Goal: Task Accomplishment & Management: Complete application form

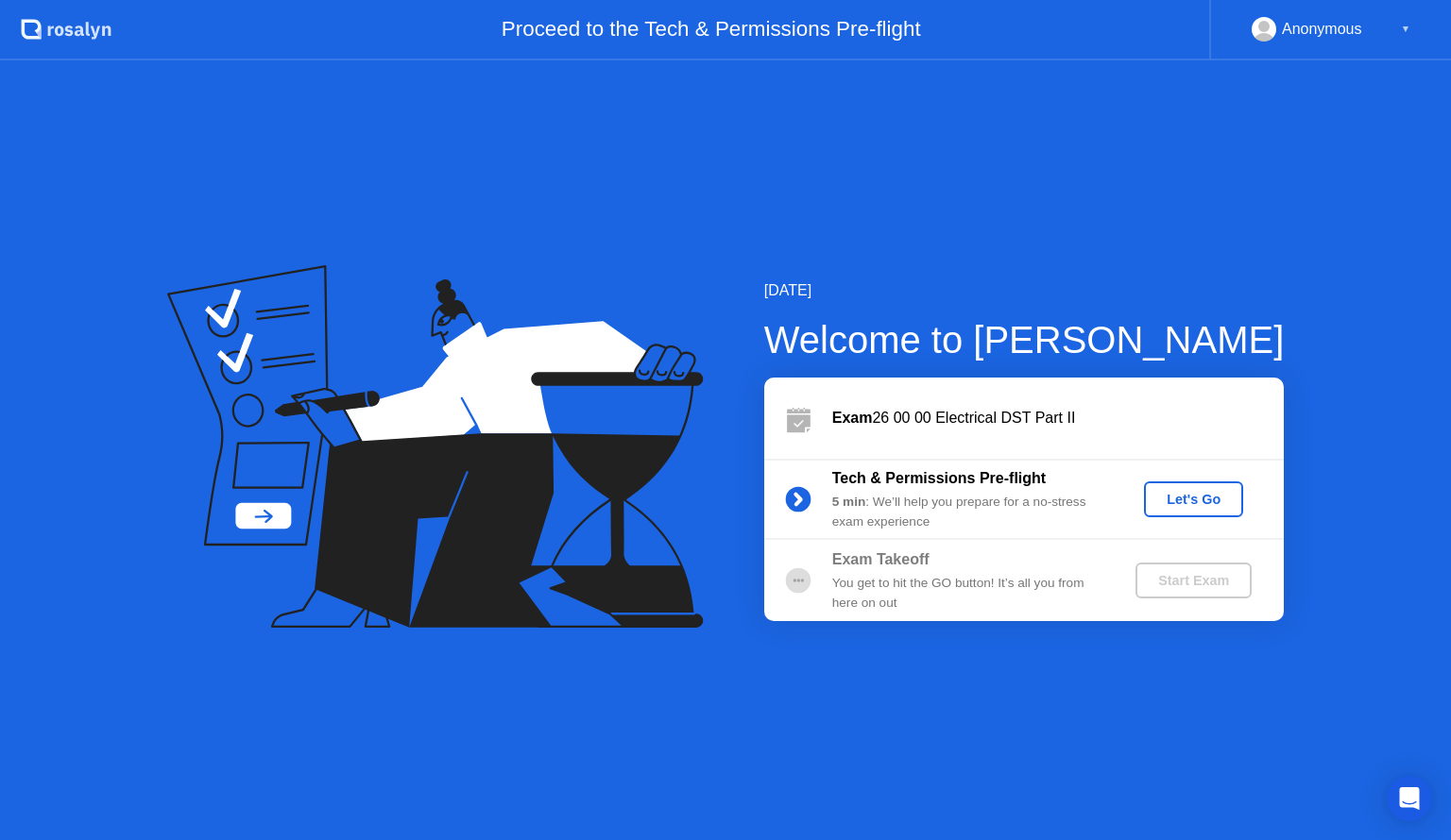
click at [1195, 502] on div "Let's Go" at bounding box center [1194, 499] width 84 height 16
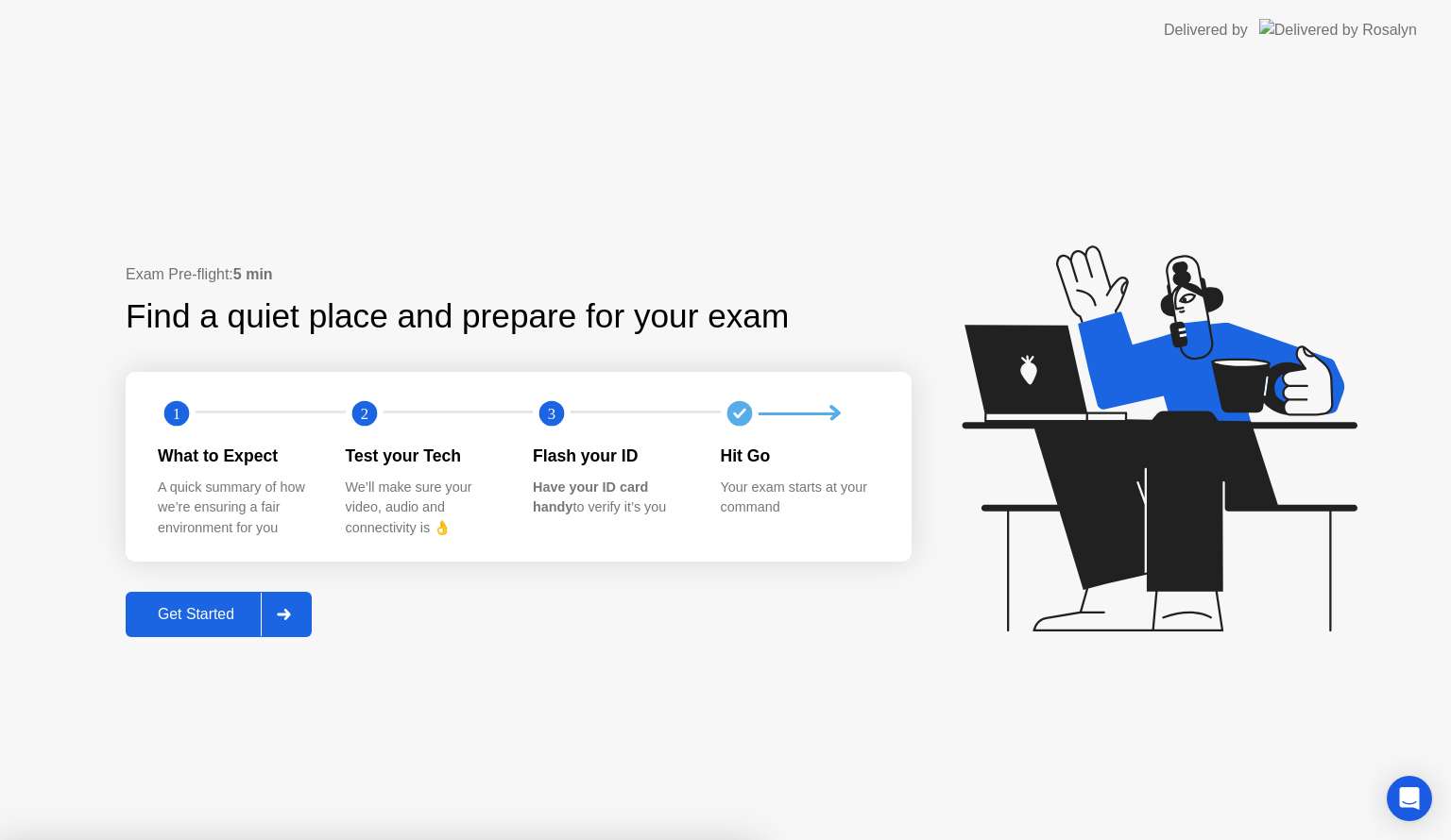
drag, startPoint x: 806, startPoint y: 532, endPoint x: 794, endPoint y: 537, distance: 13.0
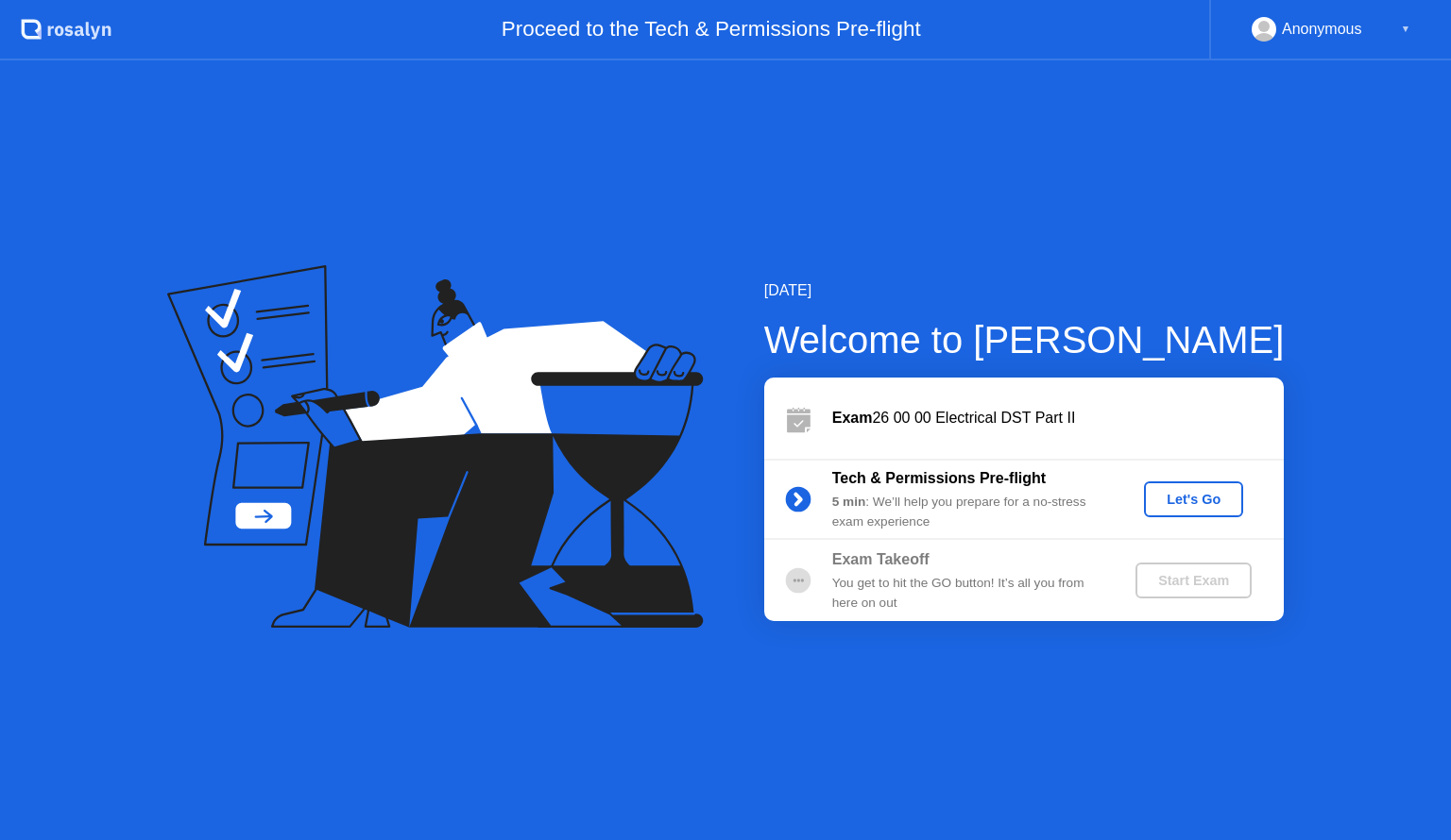
click at [1205, 499] on div "Let's Go" at bounding box center [1194, 499] width 84 height 16
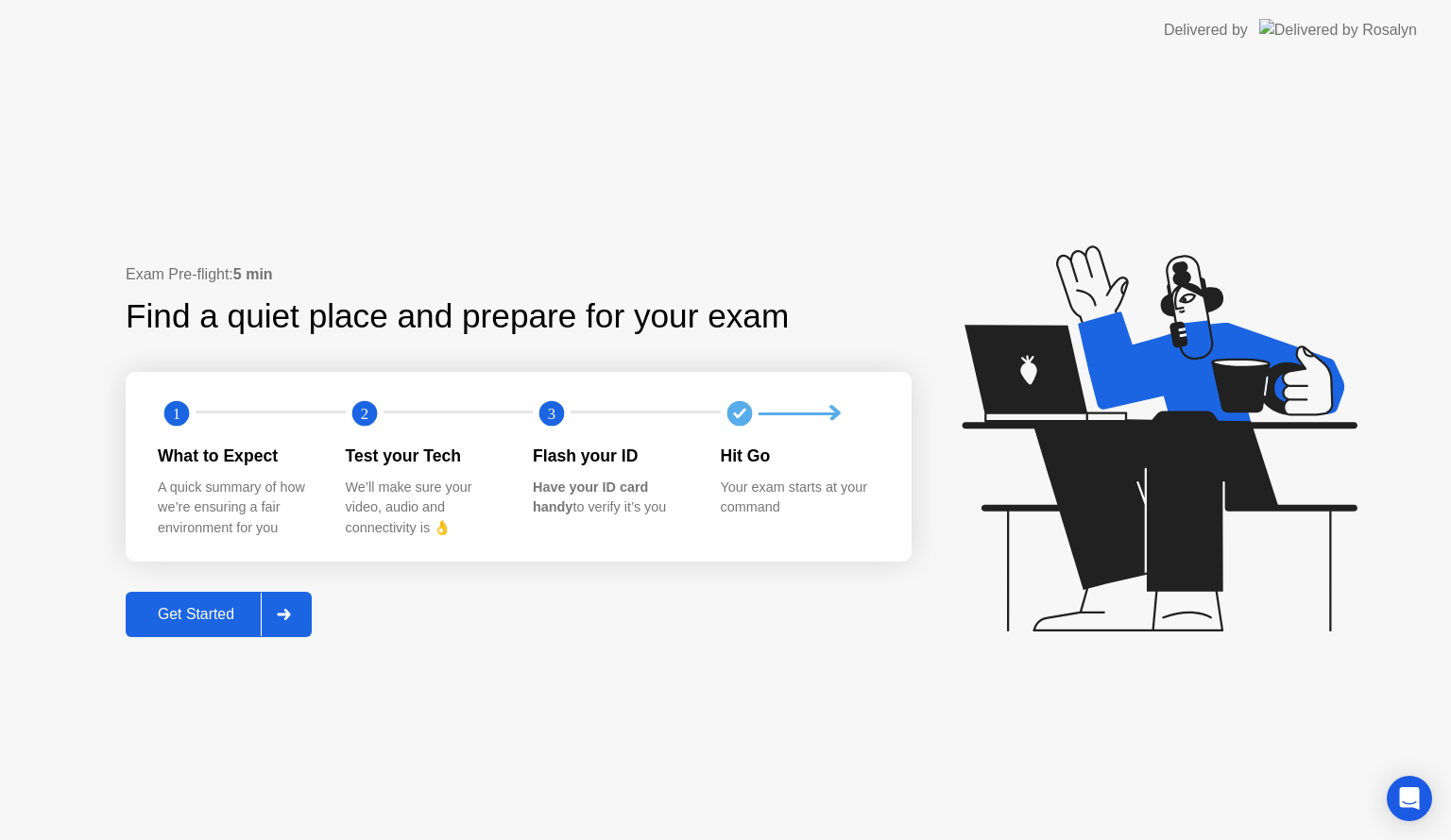
click at [223, 606] on div "Get Started" at bounding box center [196, 614] width 130 height 17
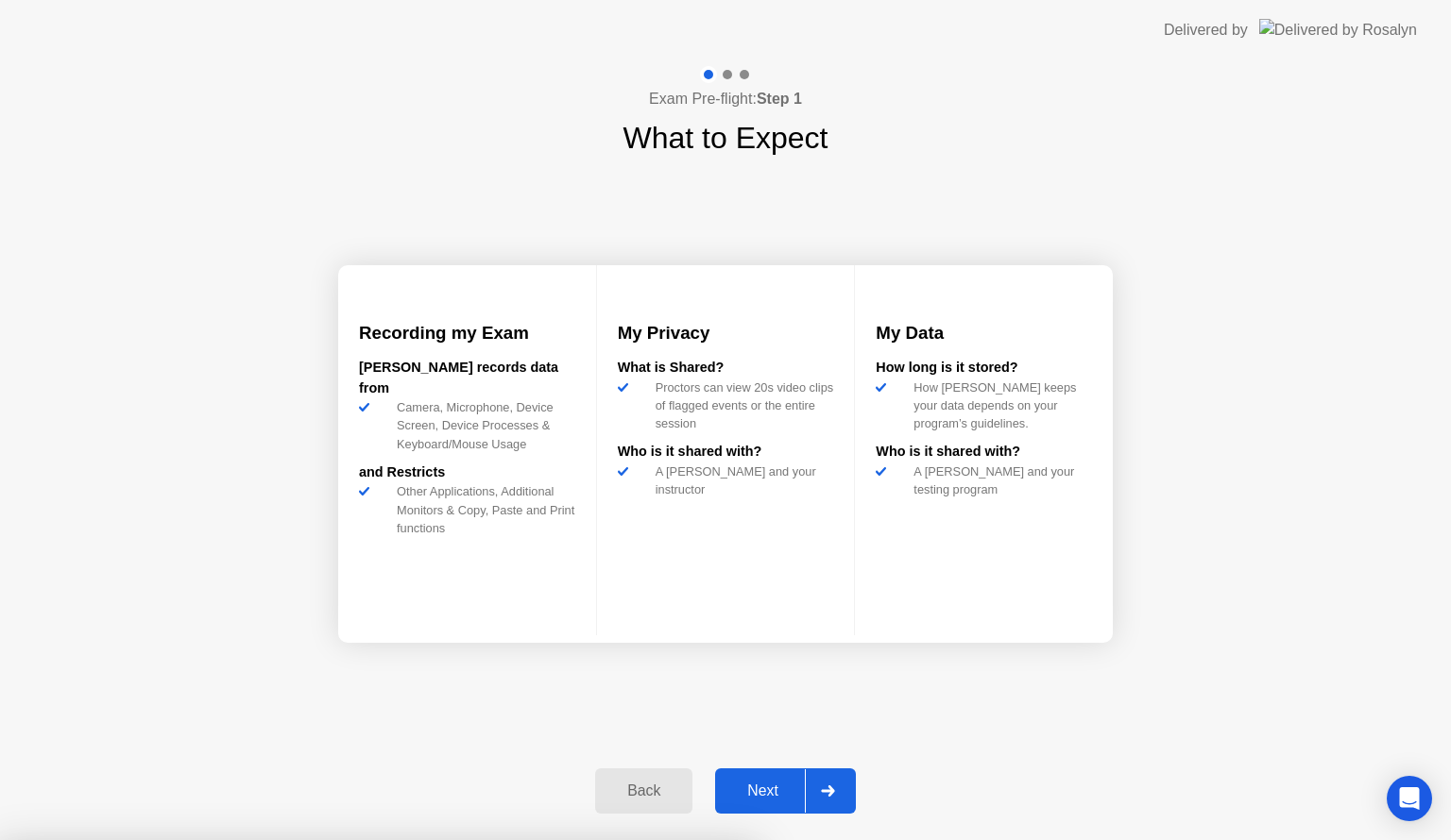
drag, startPoint x: 1348, startPoint y: 332, endPoint x: 1187, endPoint y: 406, distance: 177.2
drag, startPoint x: 1417, startPoint y: 170, endPoint x: 1209, endPoint y: 434, distance: 336.1
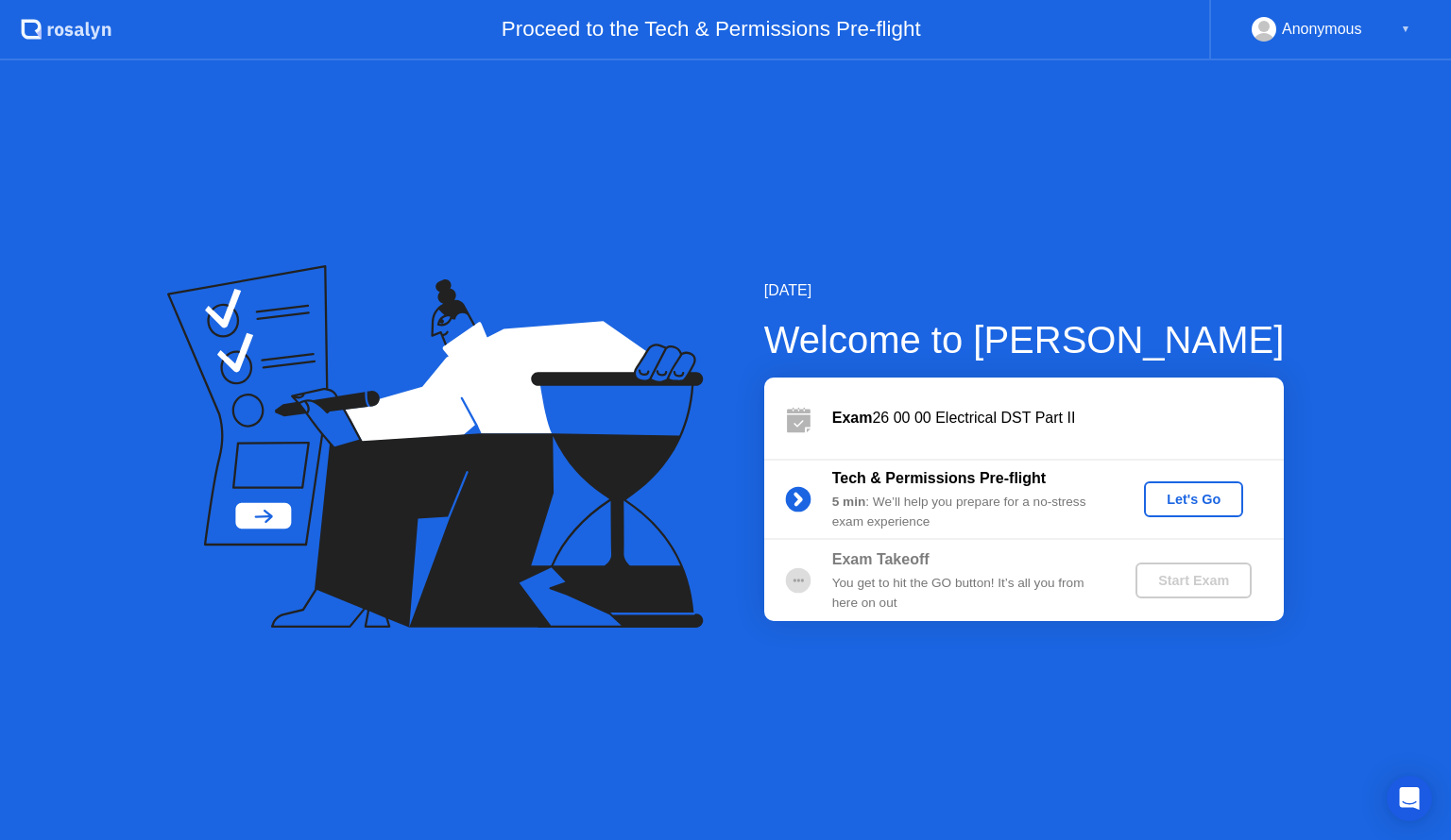
click at [1234, 492] on div "Let's Go" at bounding box center [1194, 499] width 84 height 16
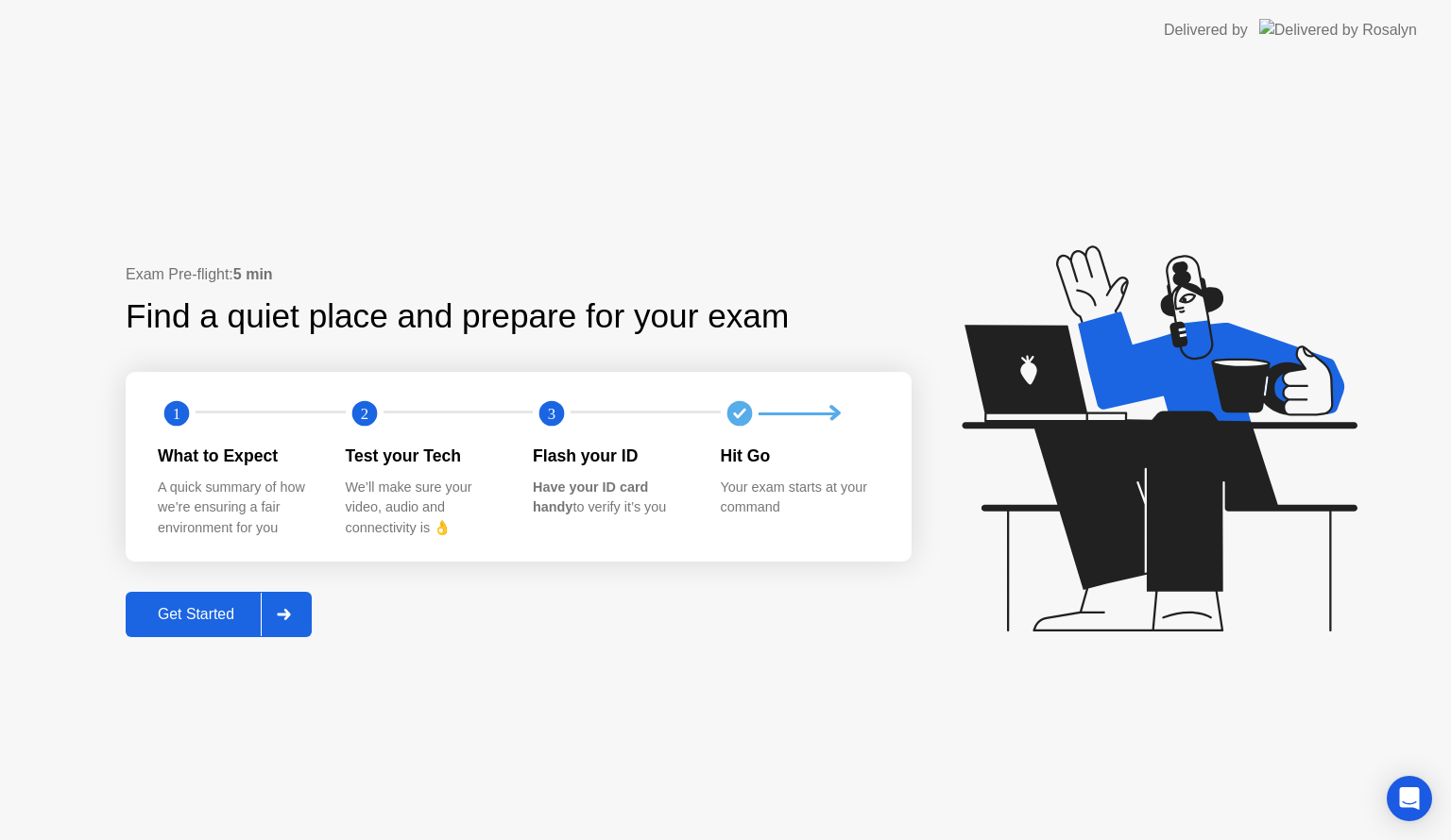
click at [242, 615] on div "Get Started" at bounding box center [196, 614] width 130 height 17
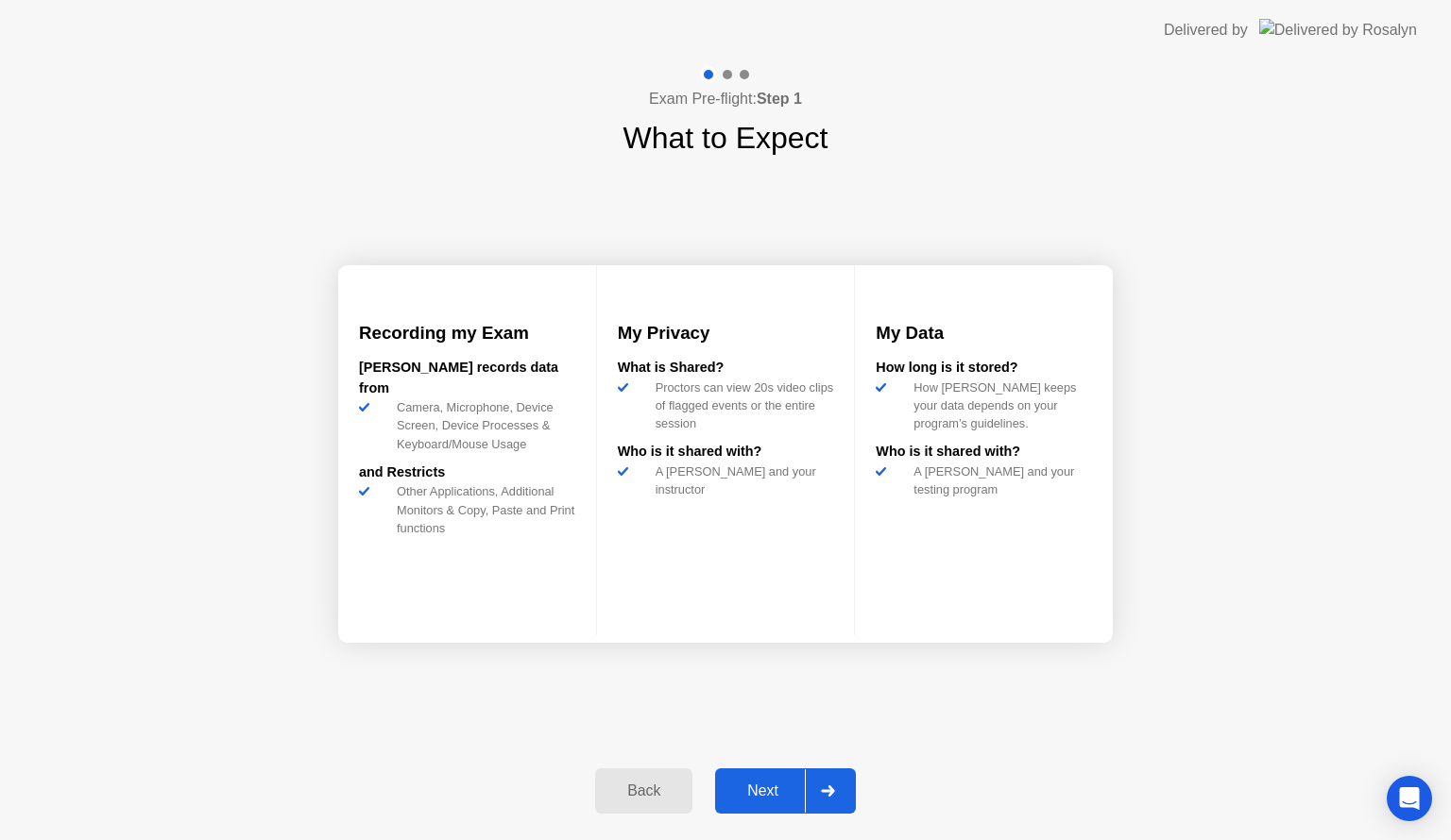
click at [744, 783] on div "Next" at bounding box center [763, 790] width 84 height 17
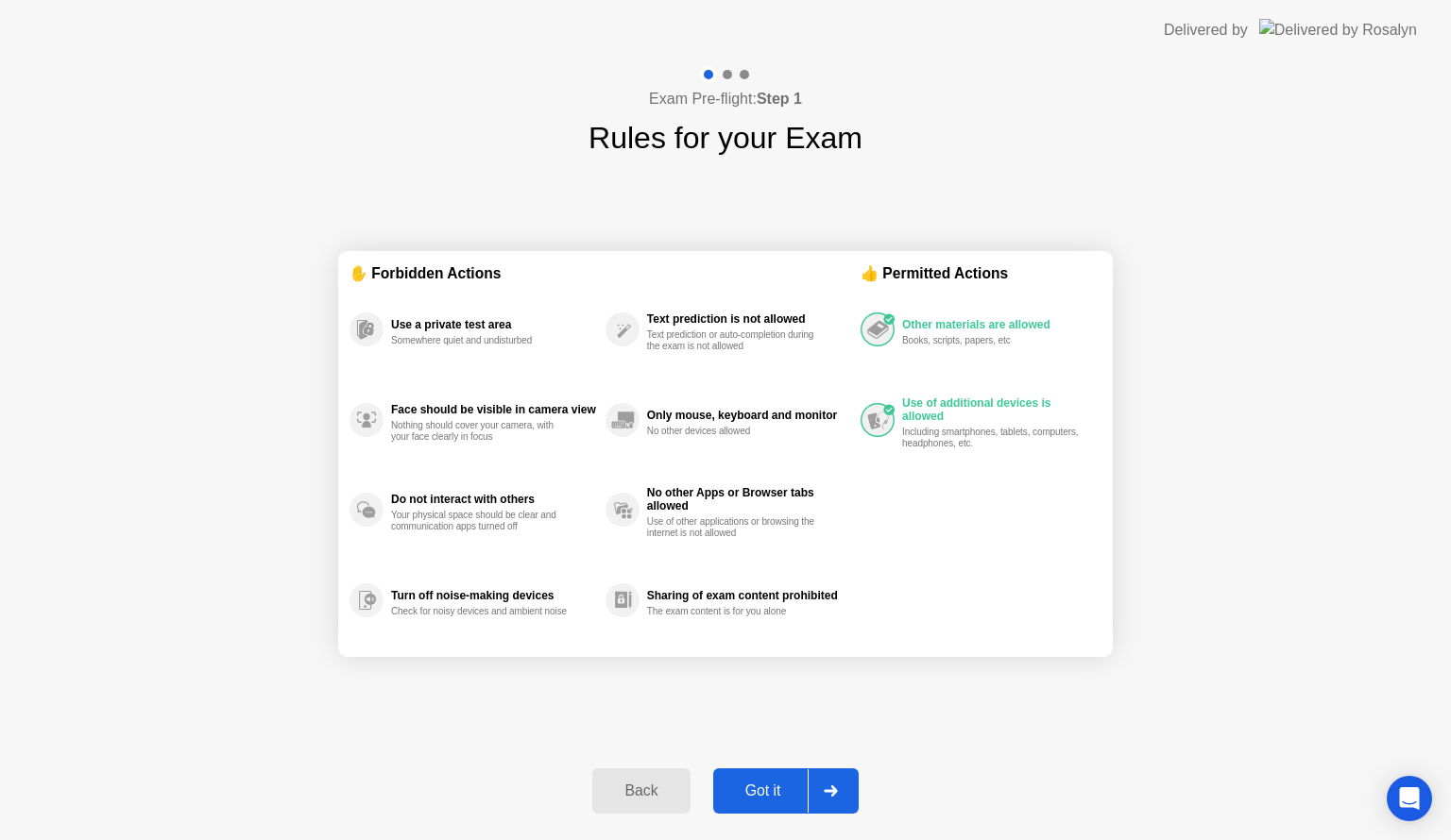
click at [770, 778] on button "Got it" at bounding box center [785, 791] width 145 height 46
select select "**********"
select select "*******"
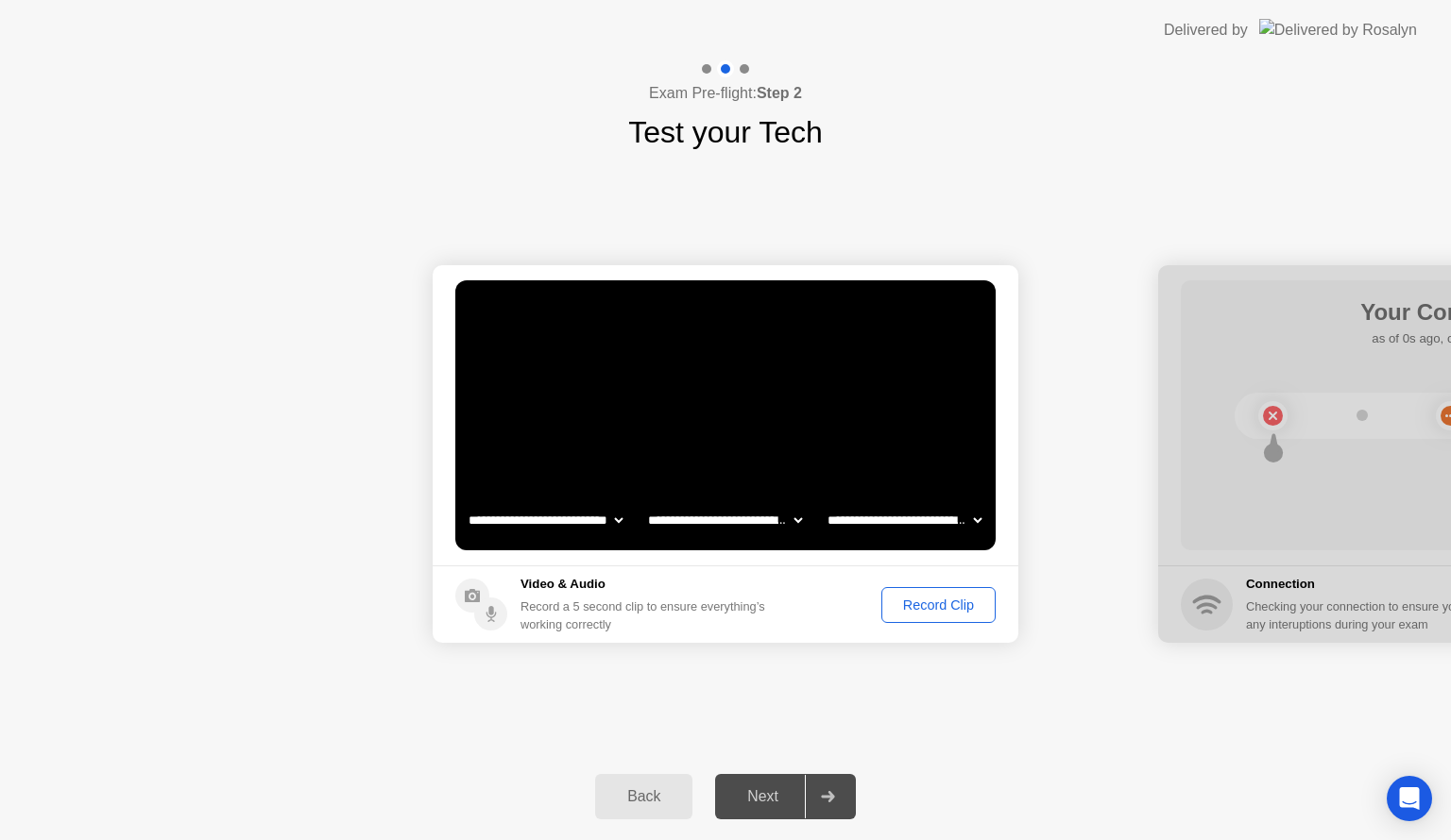
click at [908, 598] on div "Record Clip" at bounding box center [939, 605] width 101 height 16
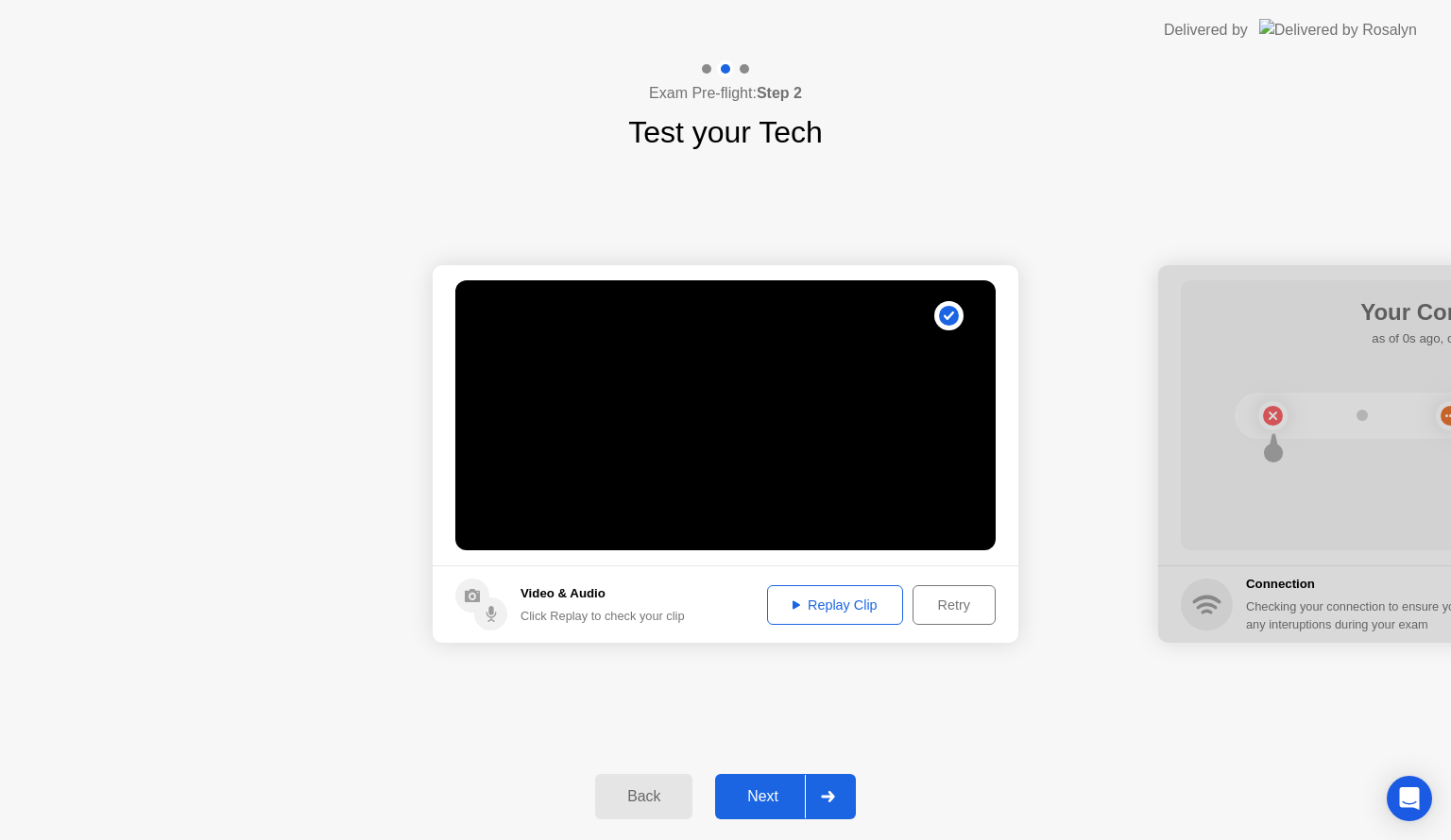
click at [771, 796] on div "Next" at bounding box center [763, 796] width 84 height 17
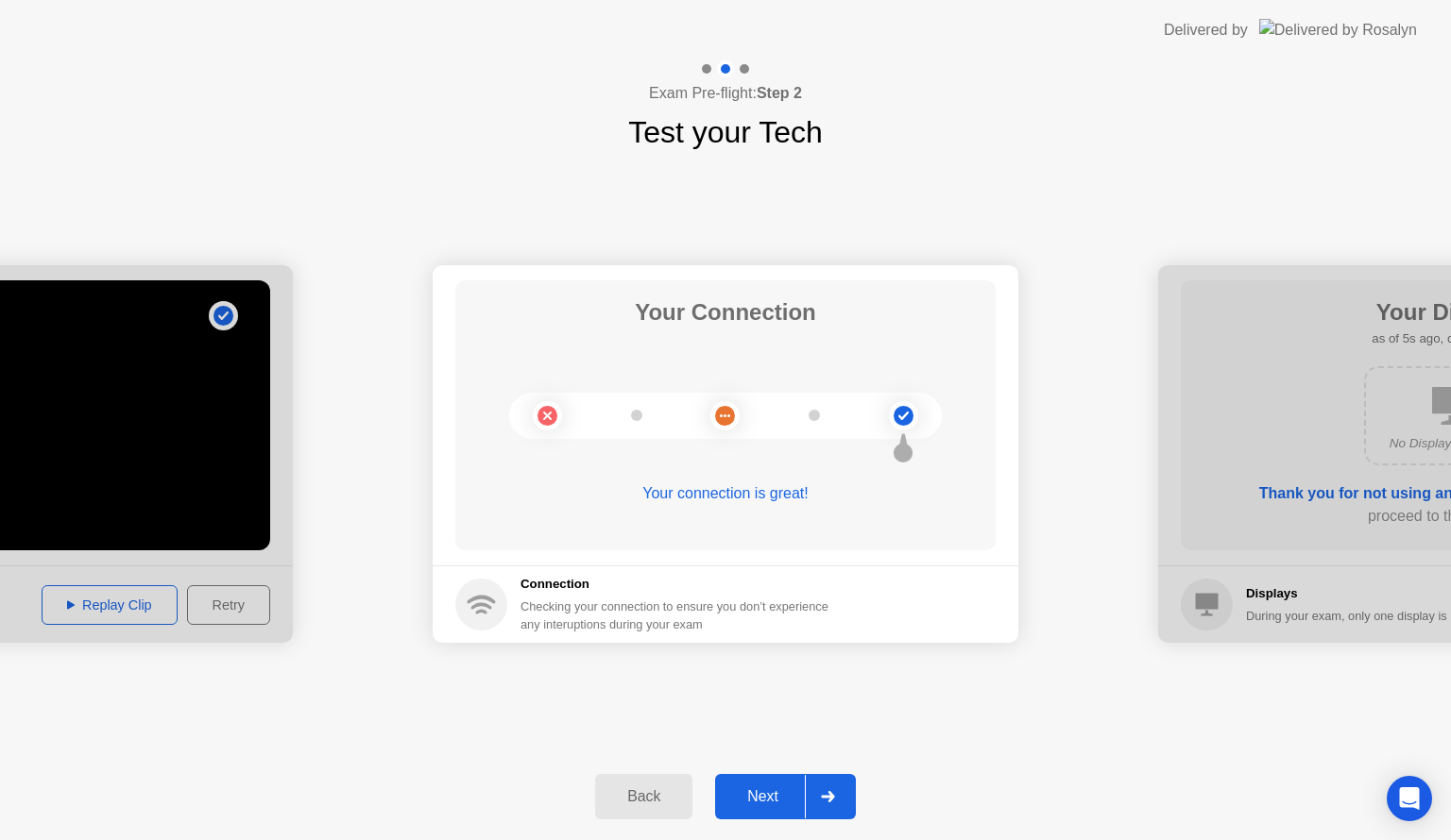
click at [752, 788] on div "Next" at bounding box center [763, 796] width 84 height 17
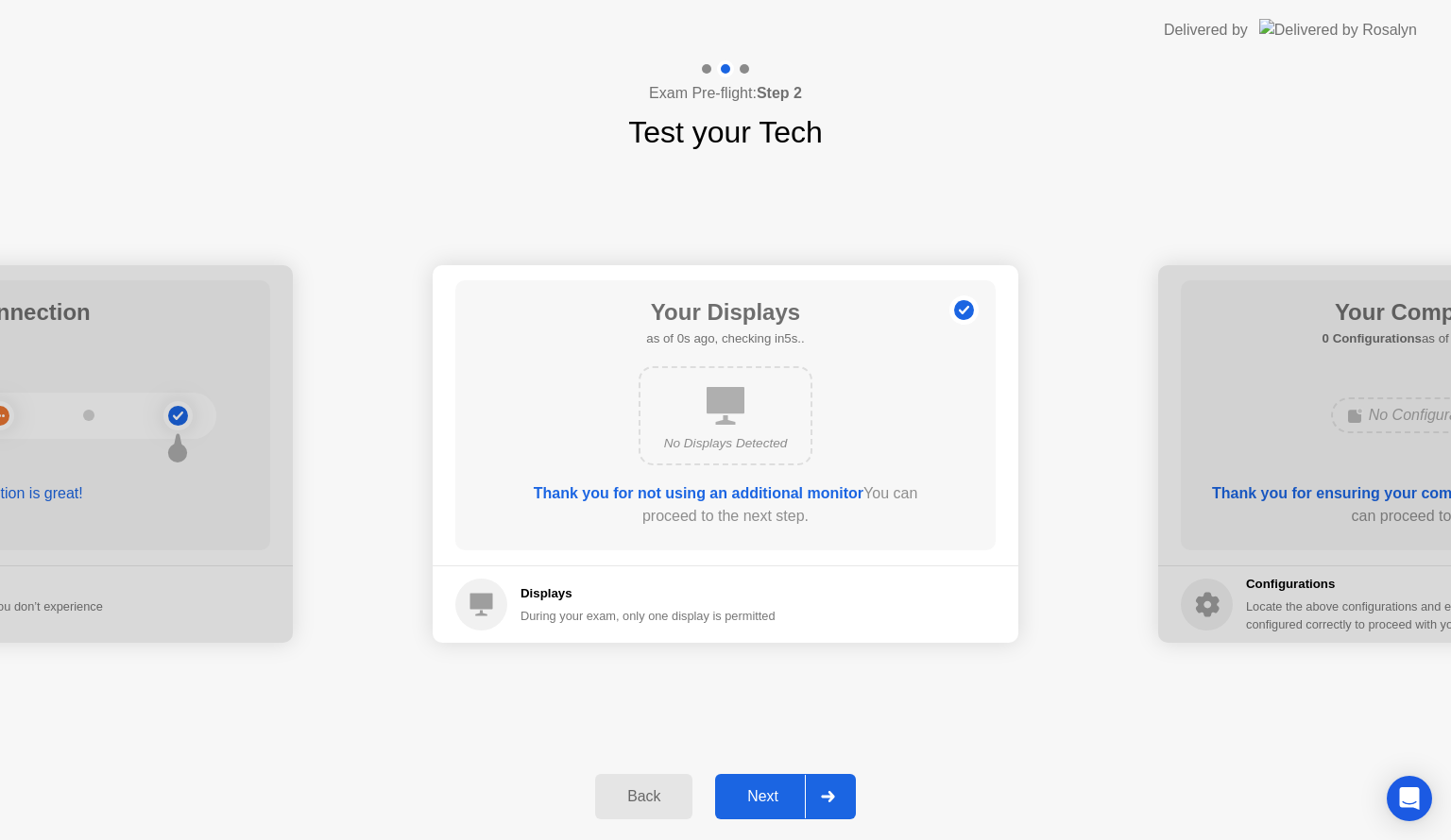
click at [754, 788] on div "Next" at bounding box center [763, 796] width 84 height 17
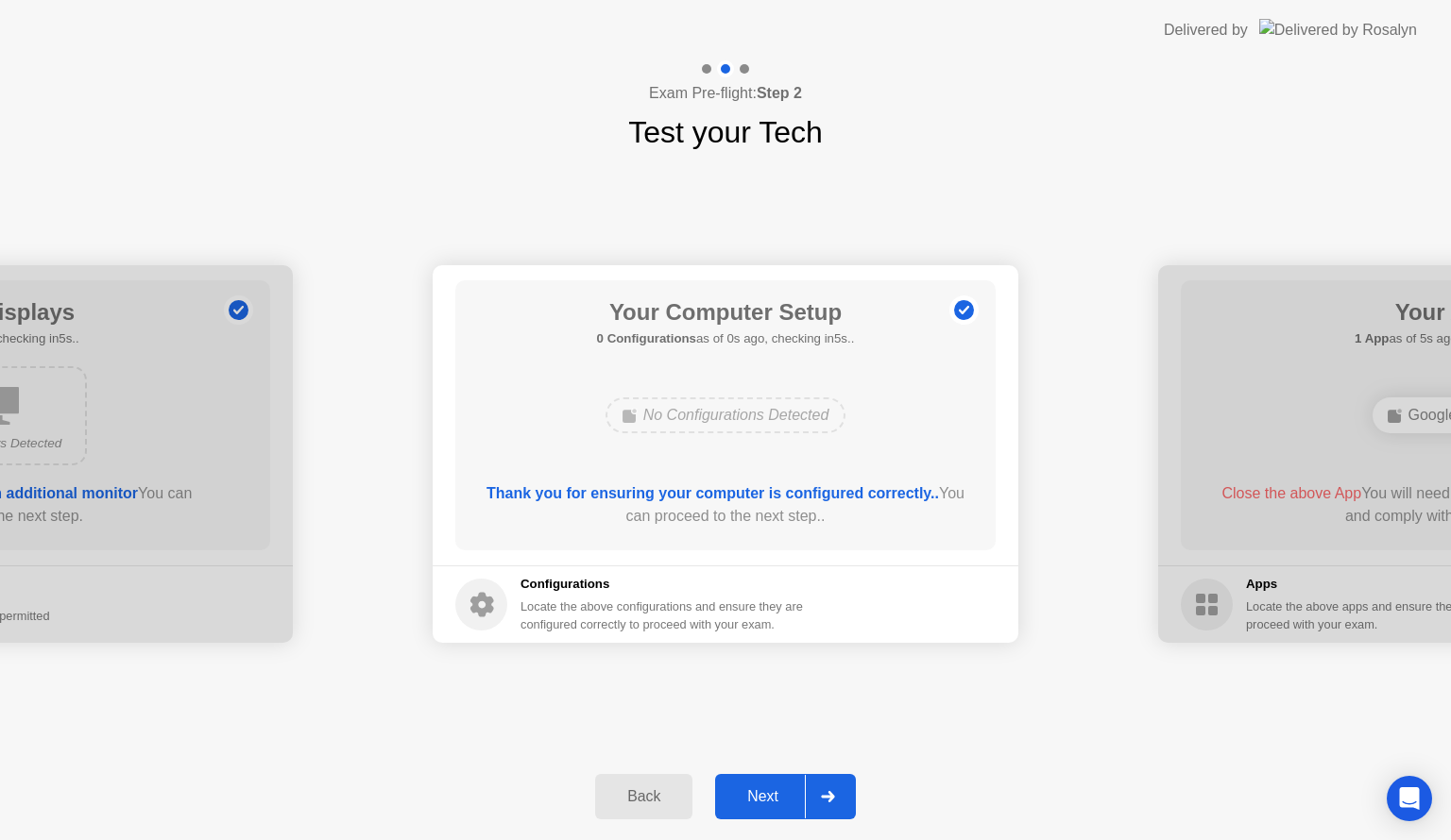
click at [754, 788] on div "Next" at bounding box center [763, 796] width 84 height 17
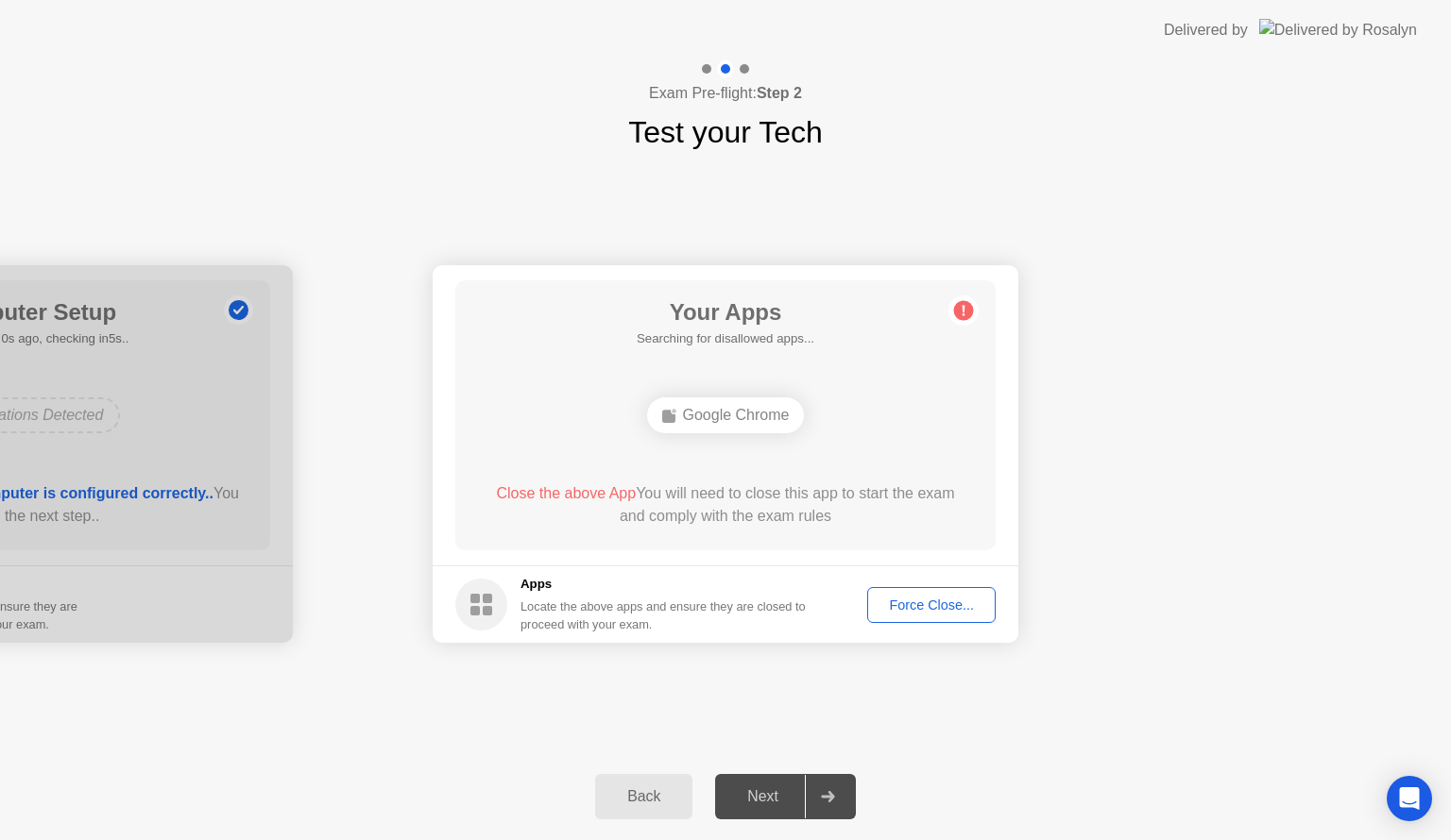
click at [908, 608] on div "Force Close..." at bounding box center [931, 605] width 115 height 16
click at [936, 608] on div "Force Close..." at bounding box center [931, 605] width 115 height 16
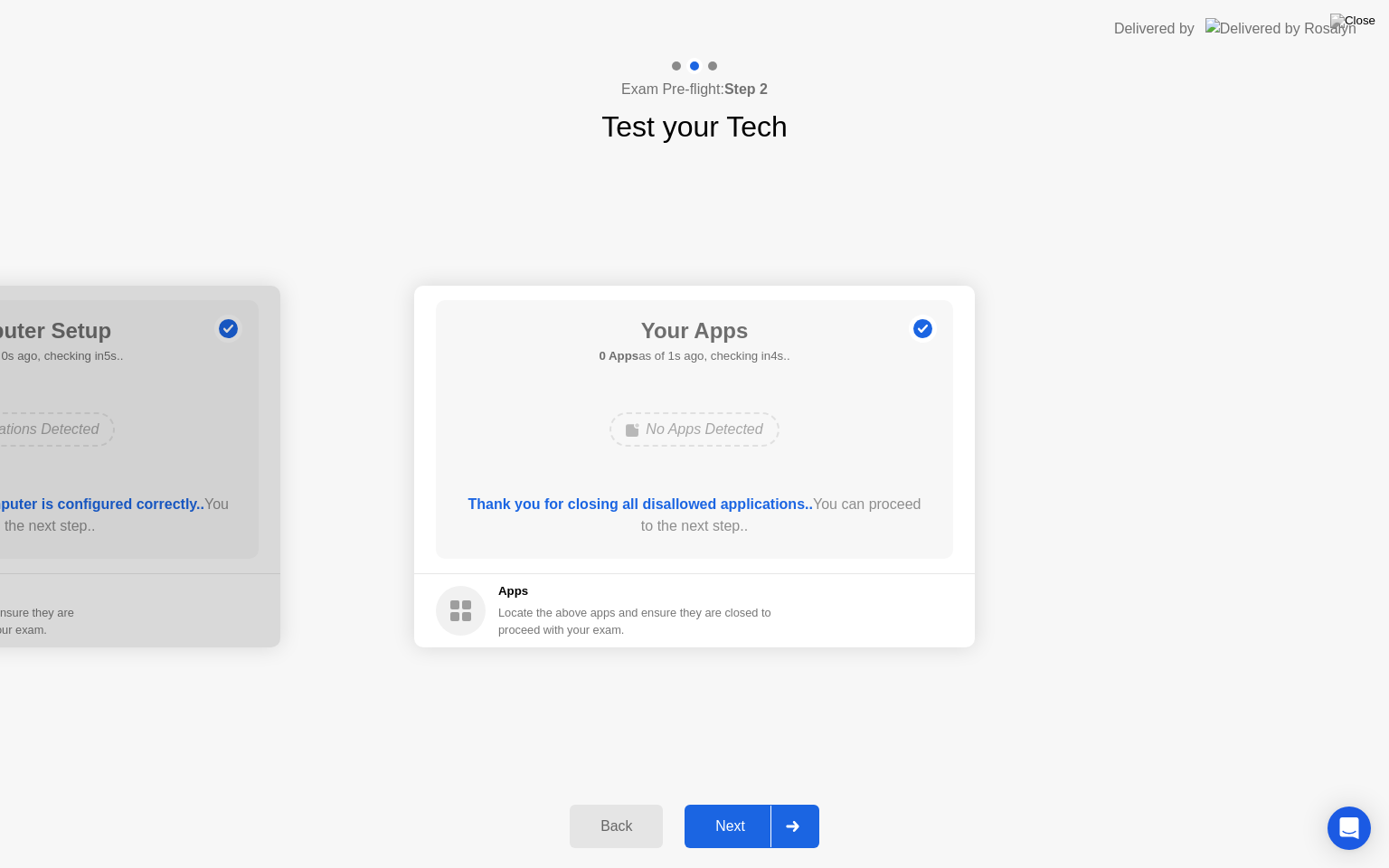
click at [747, 804] on div "Next" at bounding box center [730, 826] width 80 height 16
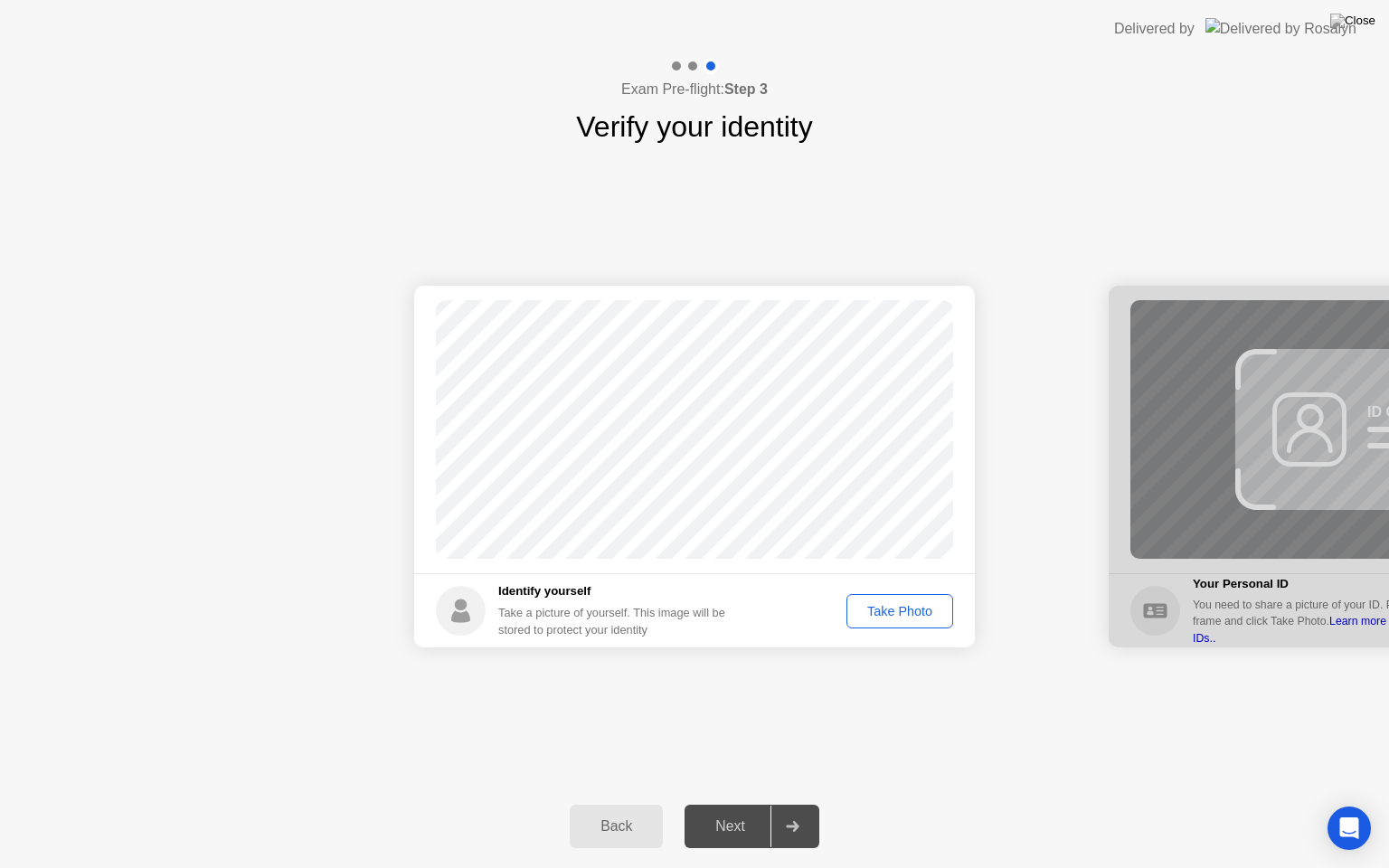
click at [888, 604] on div "Take Photo" at bounding box center [900, 612] width 94 height 15
click at [730, 804] on div "Next" at bounding box center [730, 826] width 80 height 16
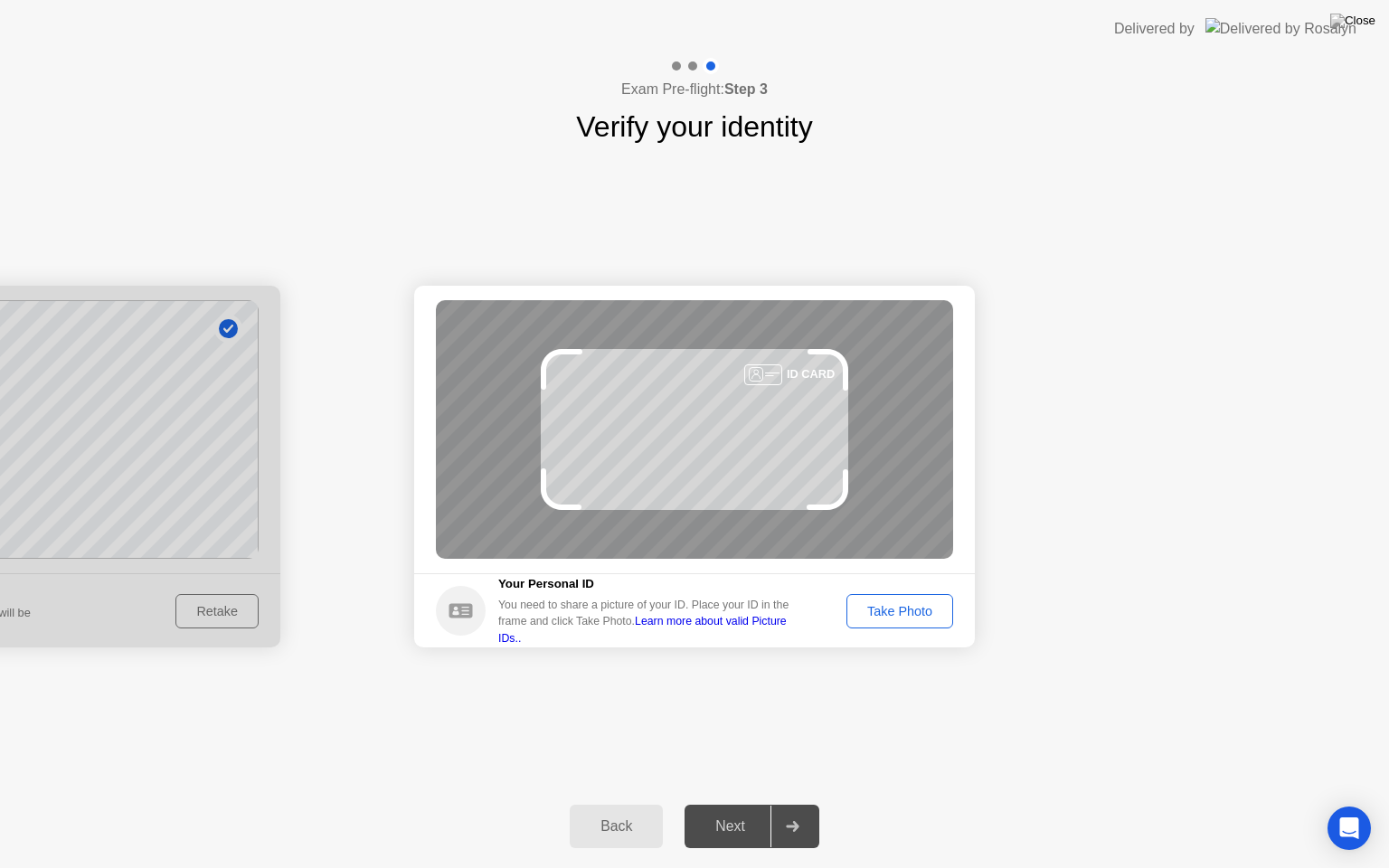
click at [902, 612] on div "Take Photo" at bounding box center [900, 612] width 94 height 15
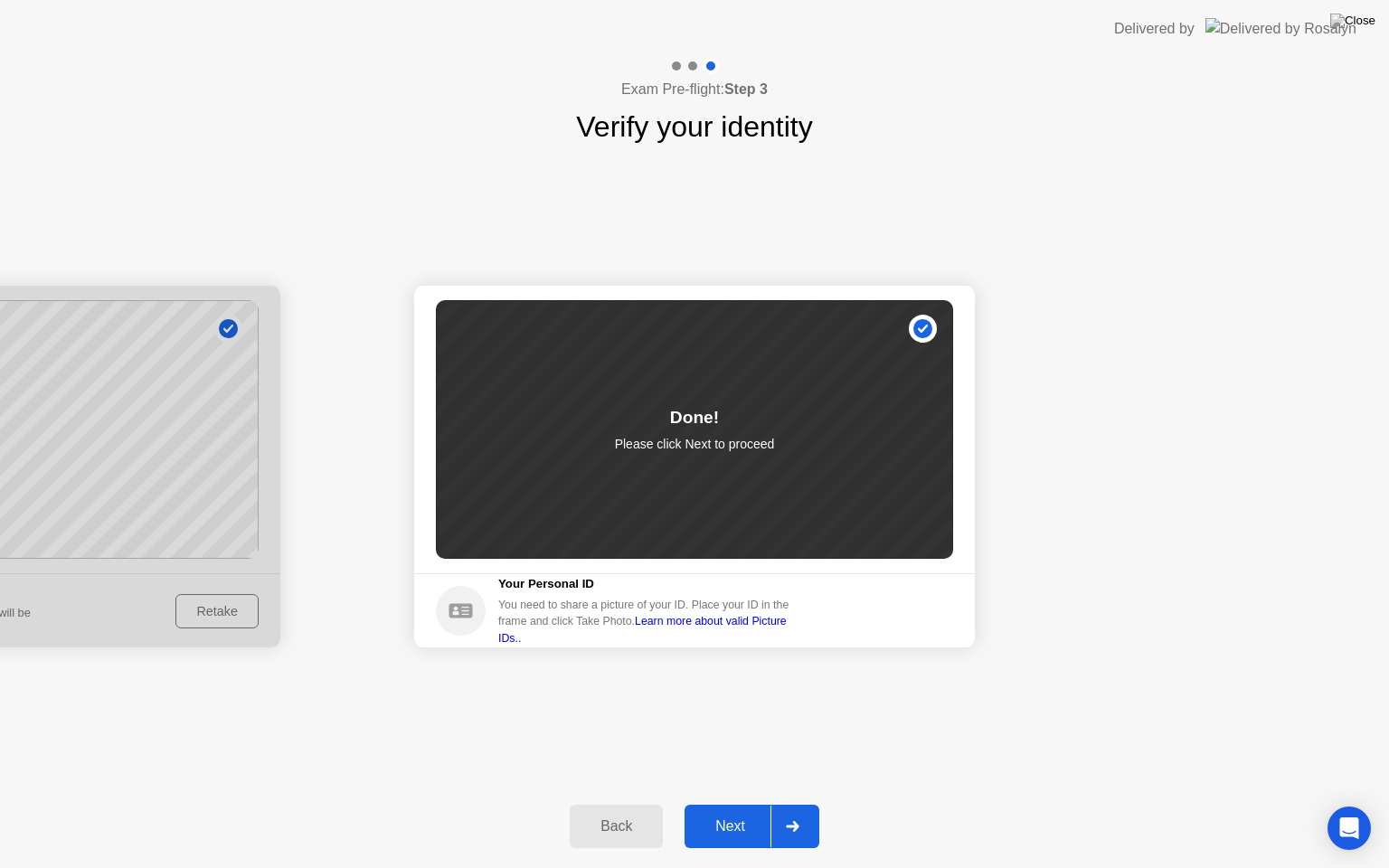
click at [742, 804] on div "Next" at bounding box center [730, 826] width 80 height 16
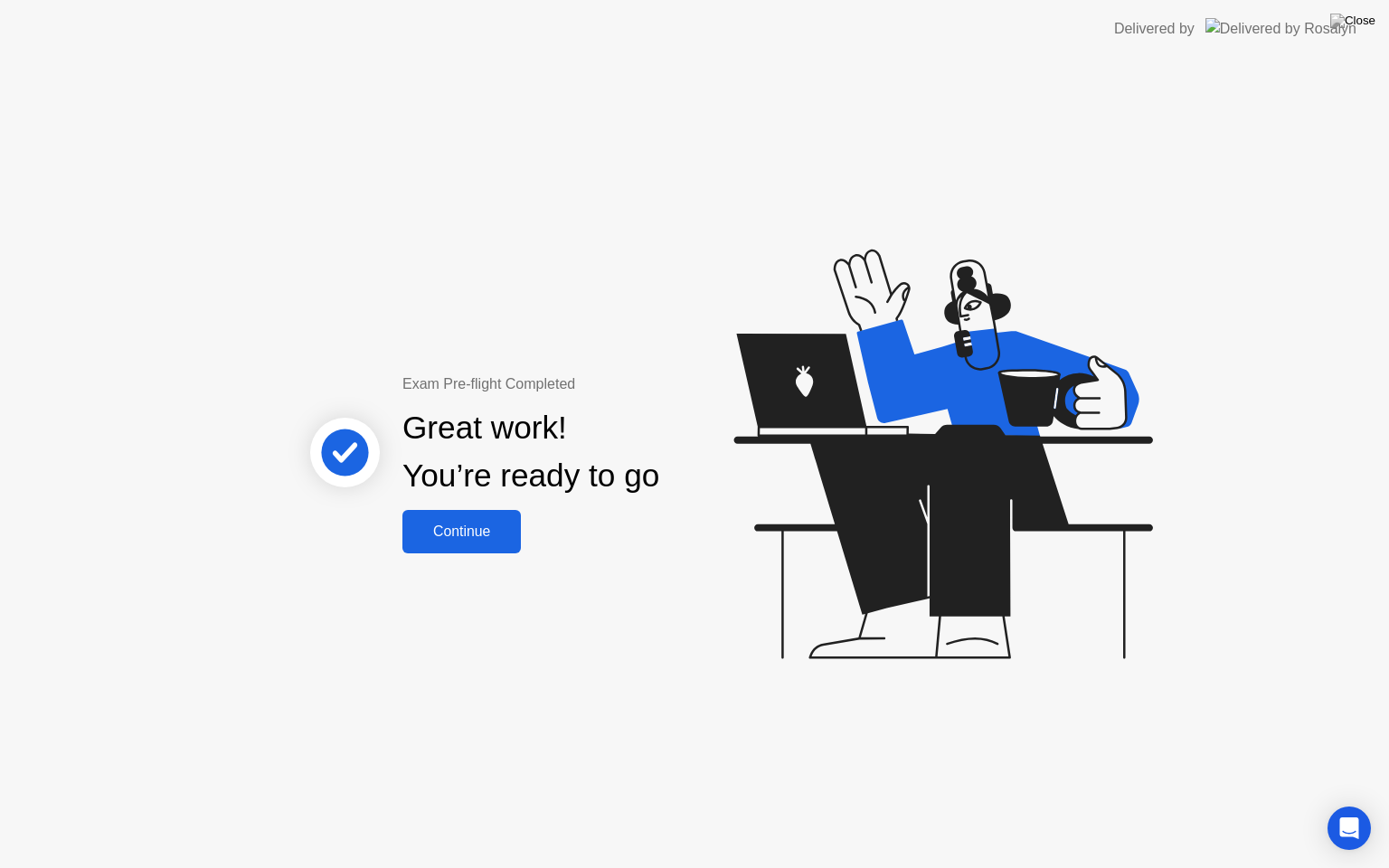
click at [463, 554] on div "Exam Pre-flight Completed Great work! You’re ready to go Continue" at bounding box center [694, 462] width 1389 height 810
click at [474, 538] on div "Continue" at bounding box center [461, 531] width 107 height 16
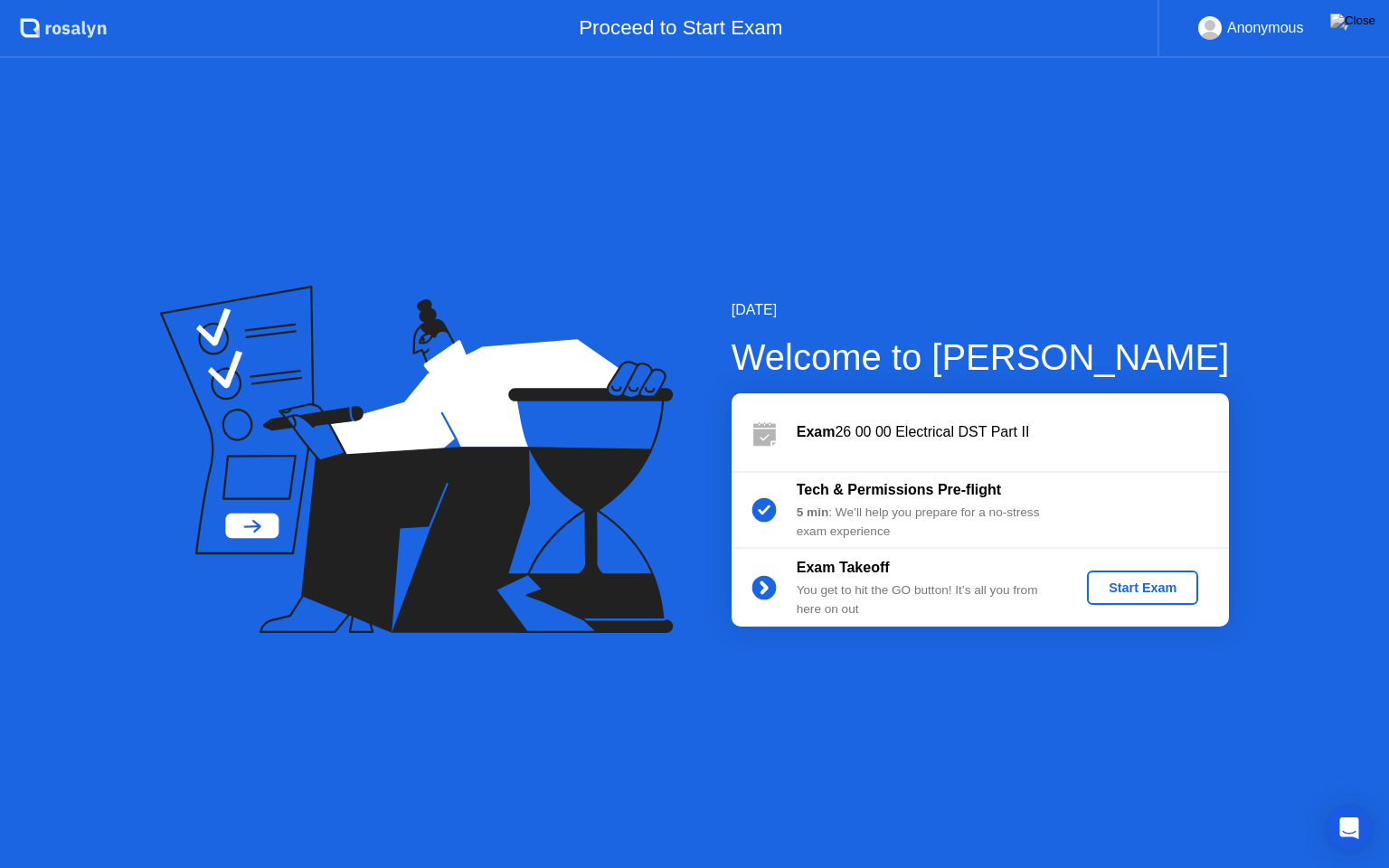
click at [1117, 576] on button "Start Exam" at bounding box center [1142, 587] width 111 height 34
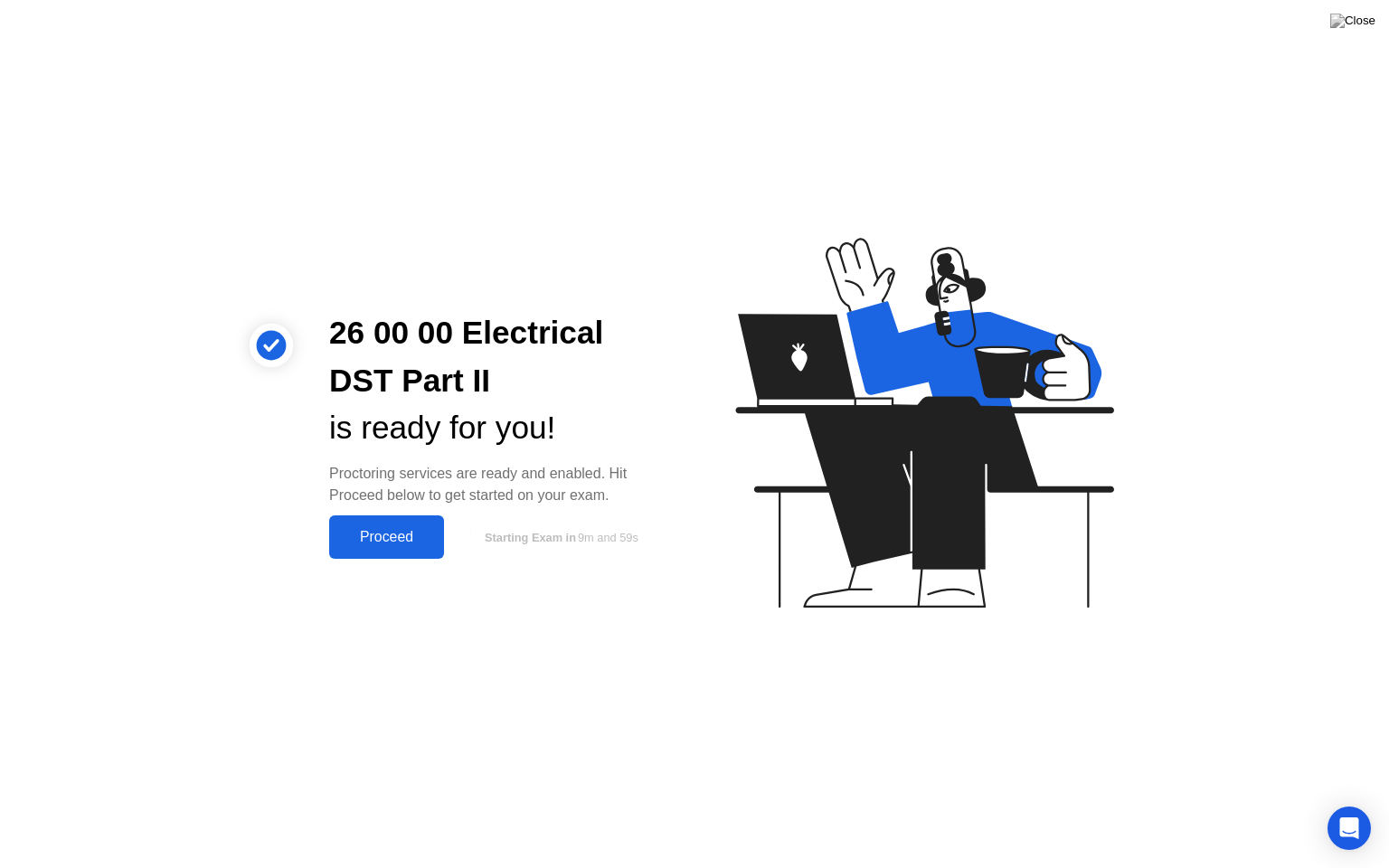
click at [378, 530] on div "Proceed" at bounding box center [387, 537] width 104 height 16
